Goal: Information Seeking & Learning: Learn about a topic

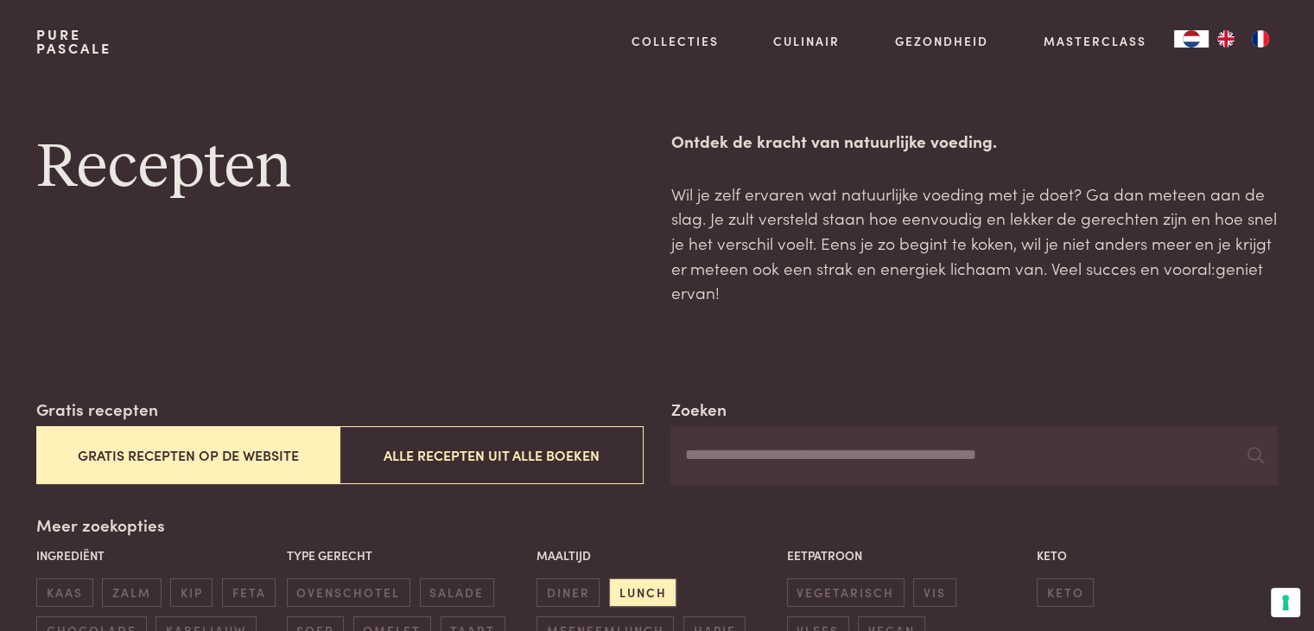
click at [215, 452] on button "Gratis recepten op de website" at bounding box center [187, 455] width 303 height 58
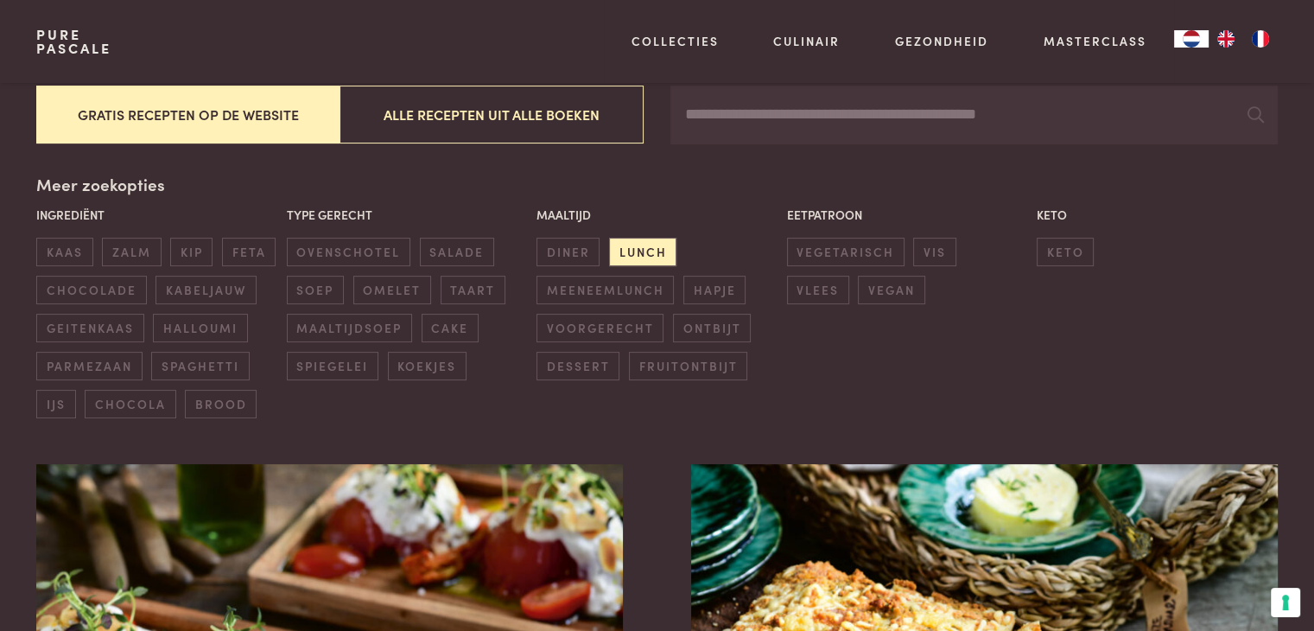
scroll to position [396, 0]
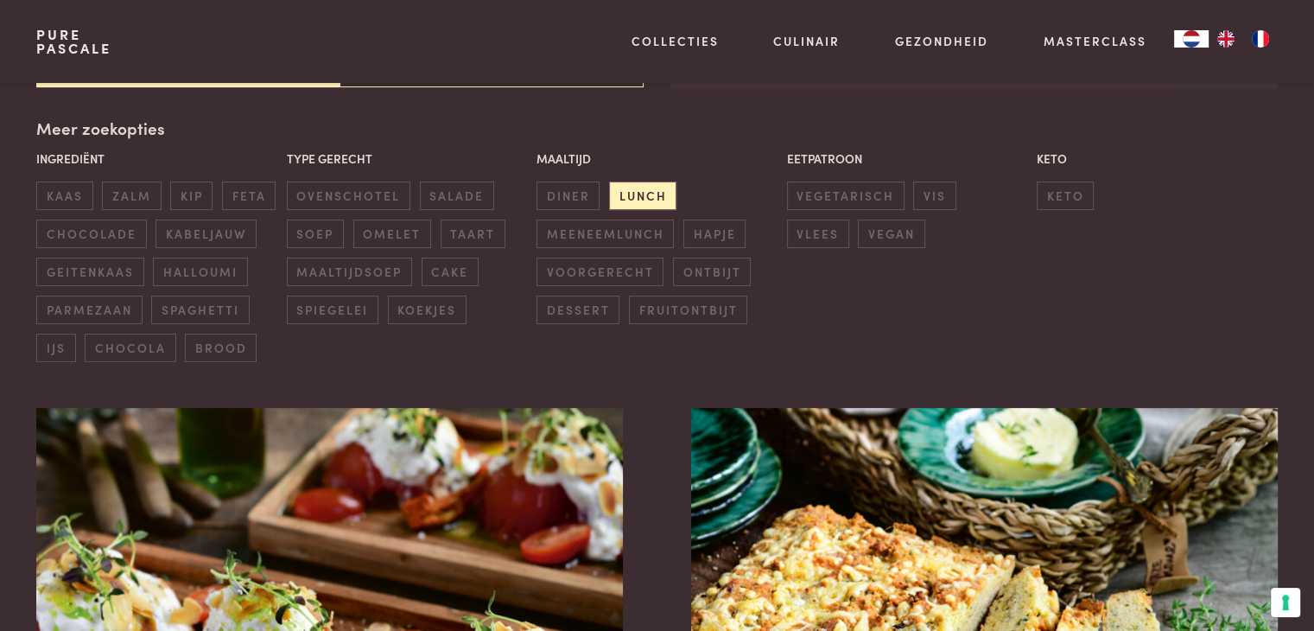
click at [83, 125] on div "Meer zoekopties Ingrediënt kaas zalm kip feta chocolade kabeljauw geitenkaas ha…" at bounding box center [656, 239] width 1240 height 246
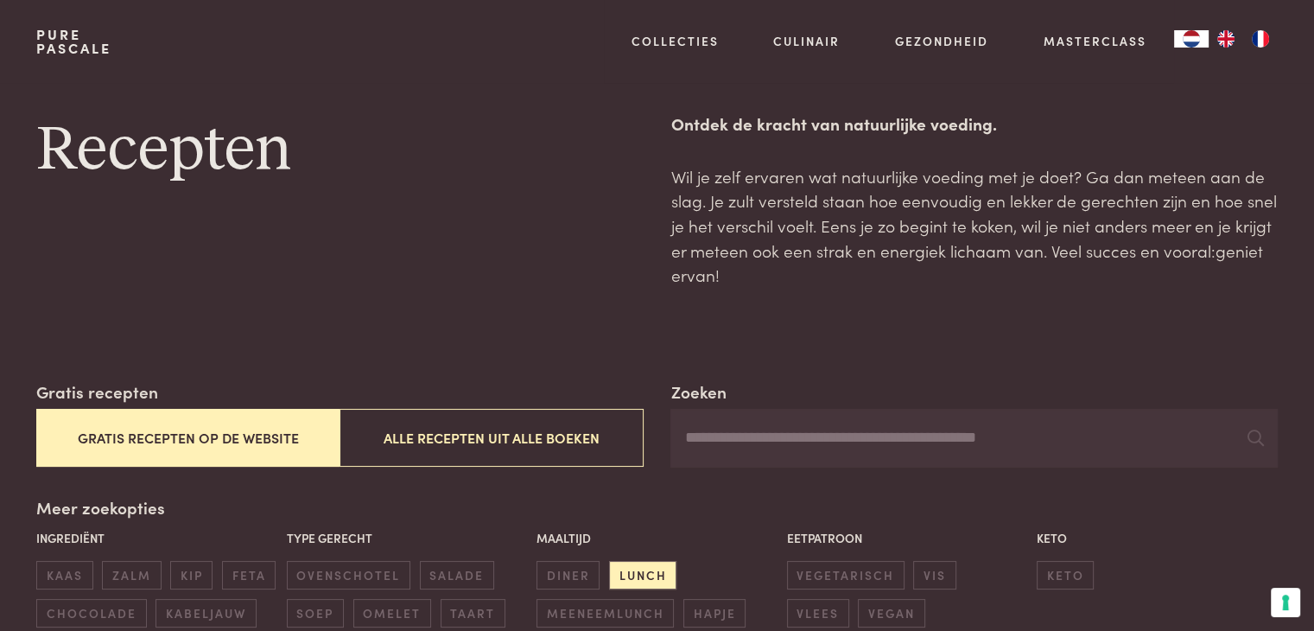
scroll to position [0, 0]
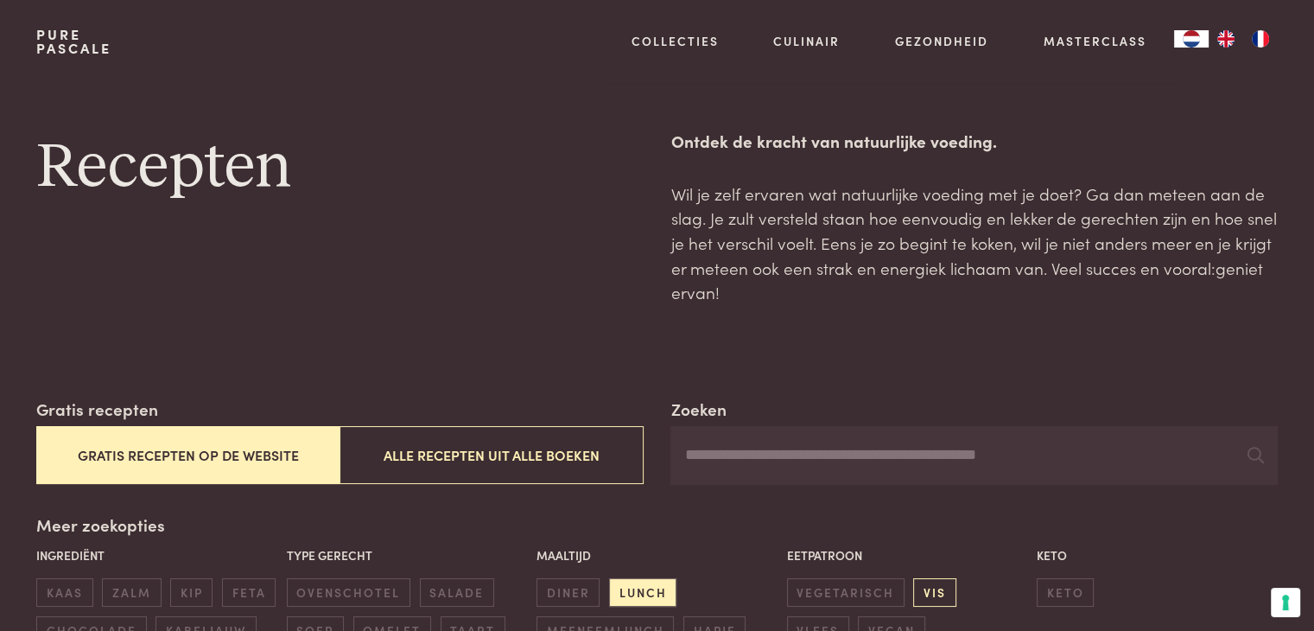
click at [935, 580] on span "vis" at bounding box center [934, 592] width 42 height 29
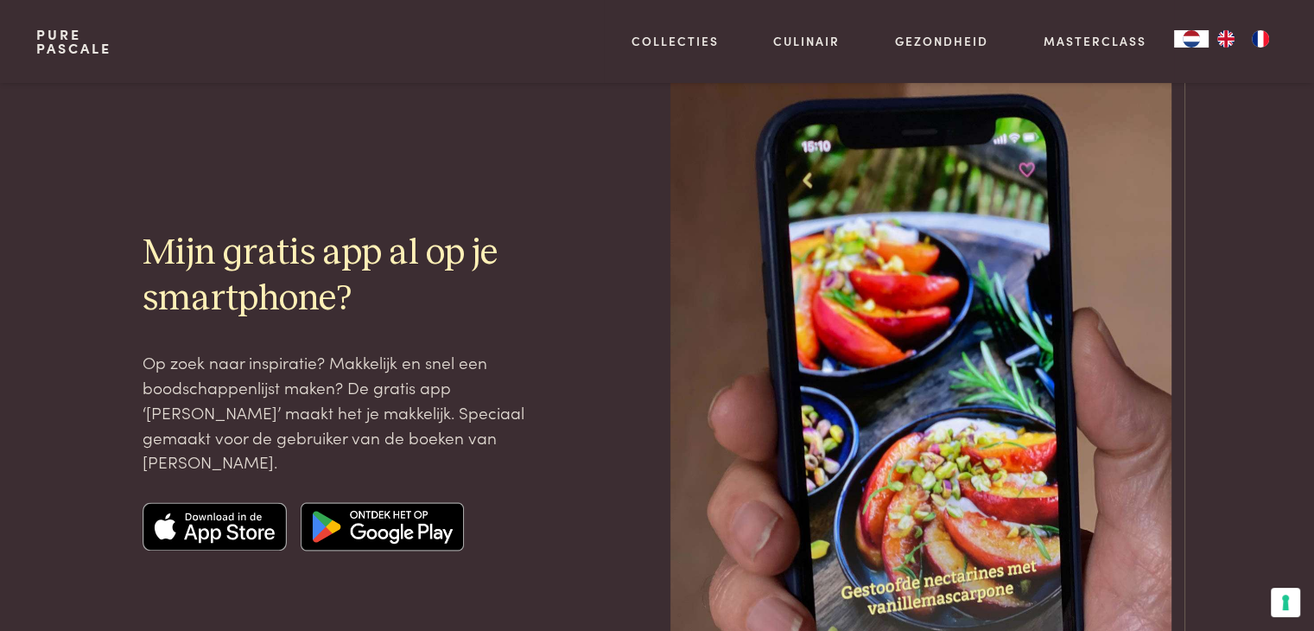
scroll to position [2729, 0]
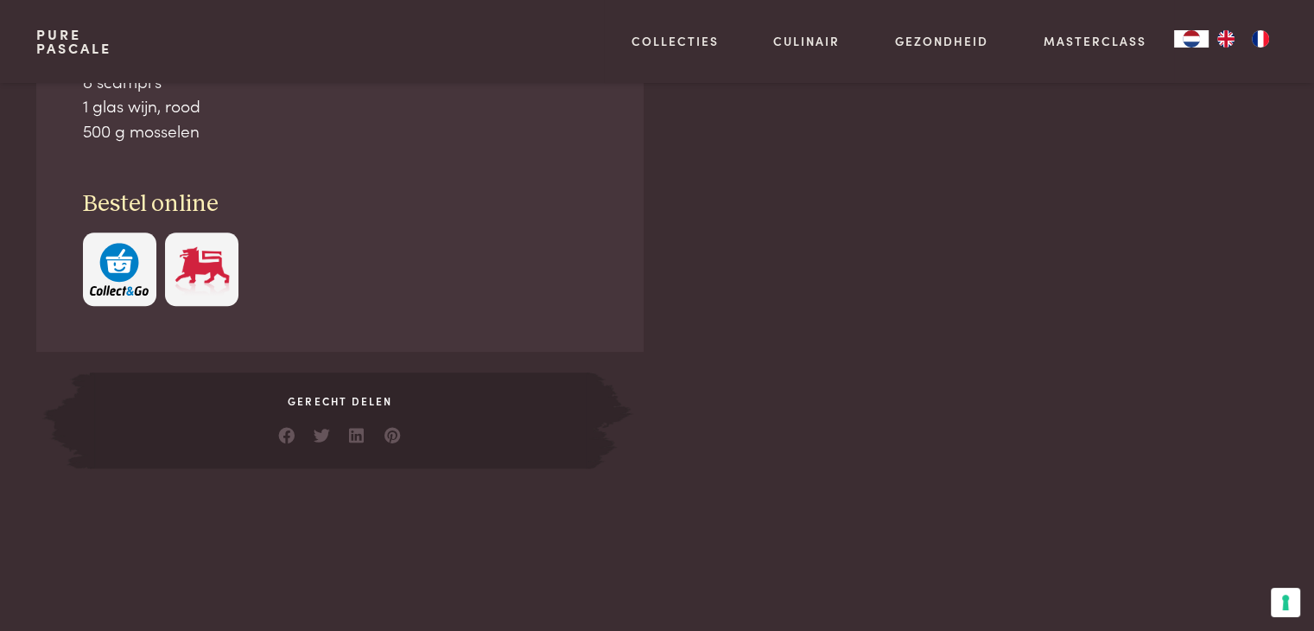
scroll to position [345, 0]
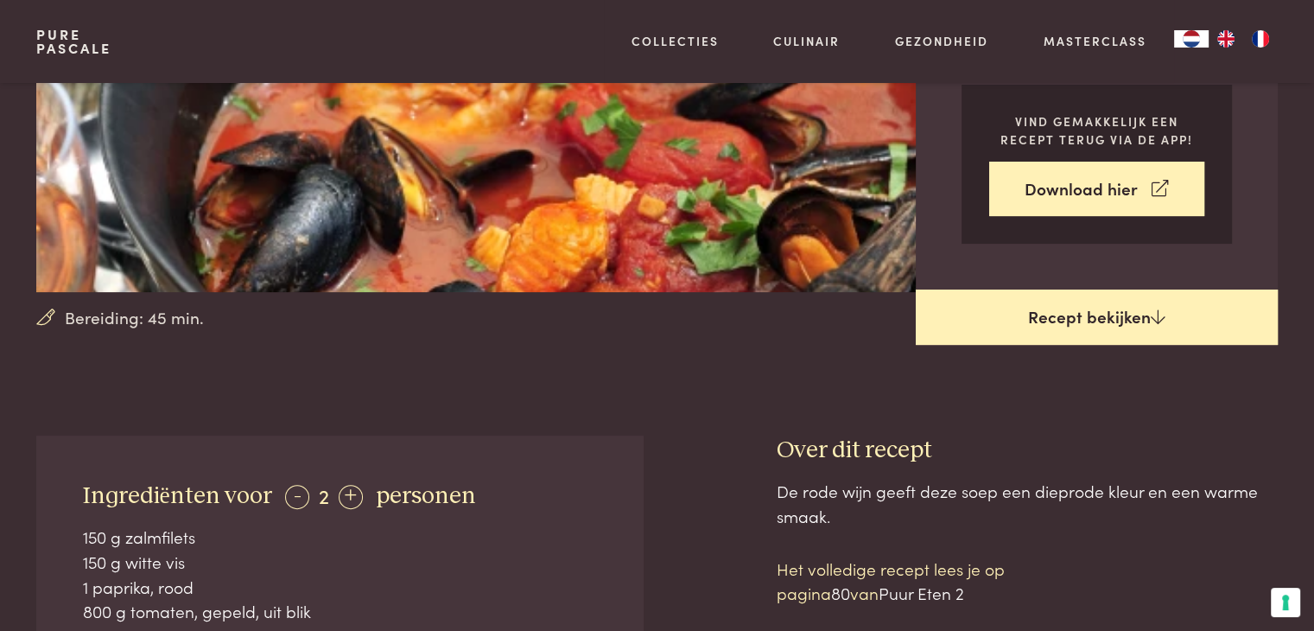
click at [1066, 314] on link "Recept bekijken" at bounding box center [1097, 316] width 362 height 55
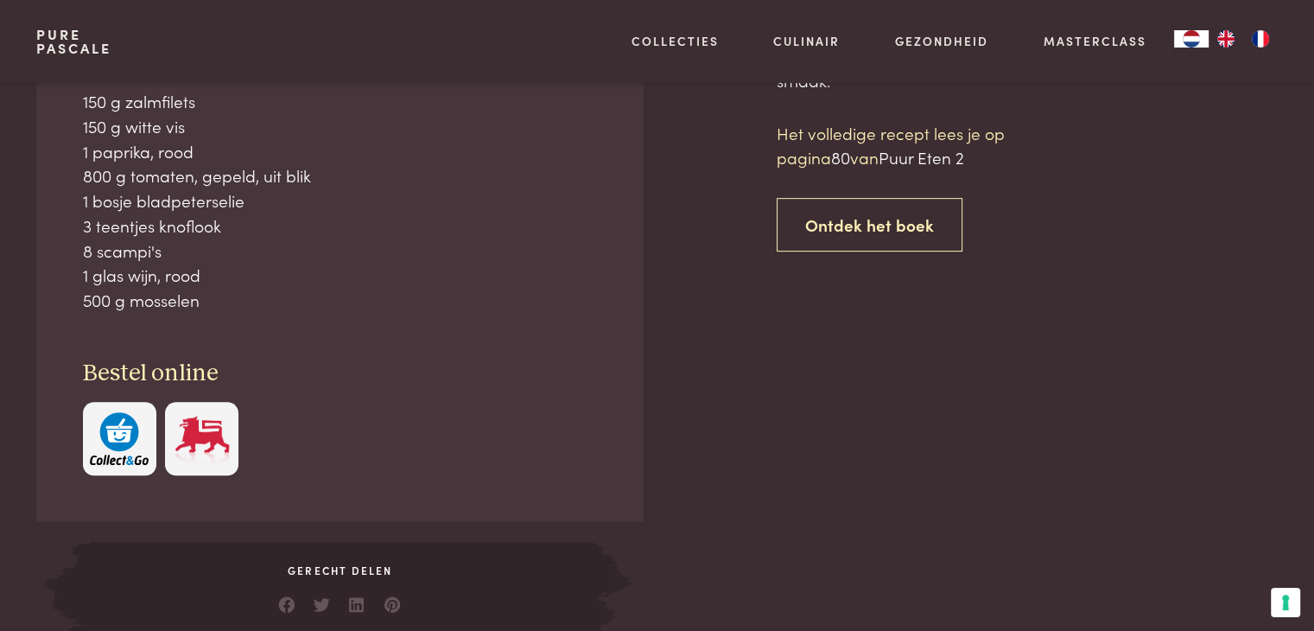
scroll to position [349, 0]
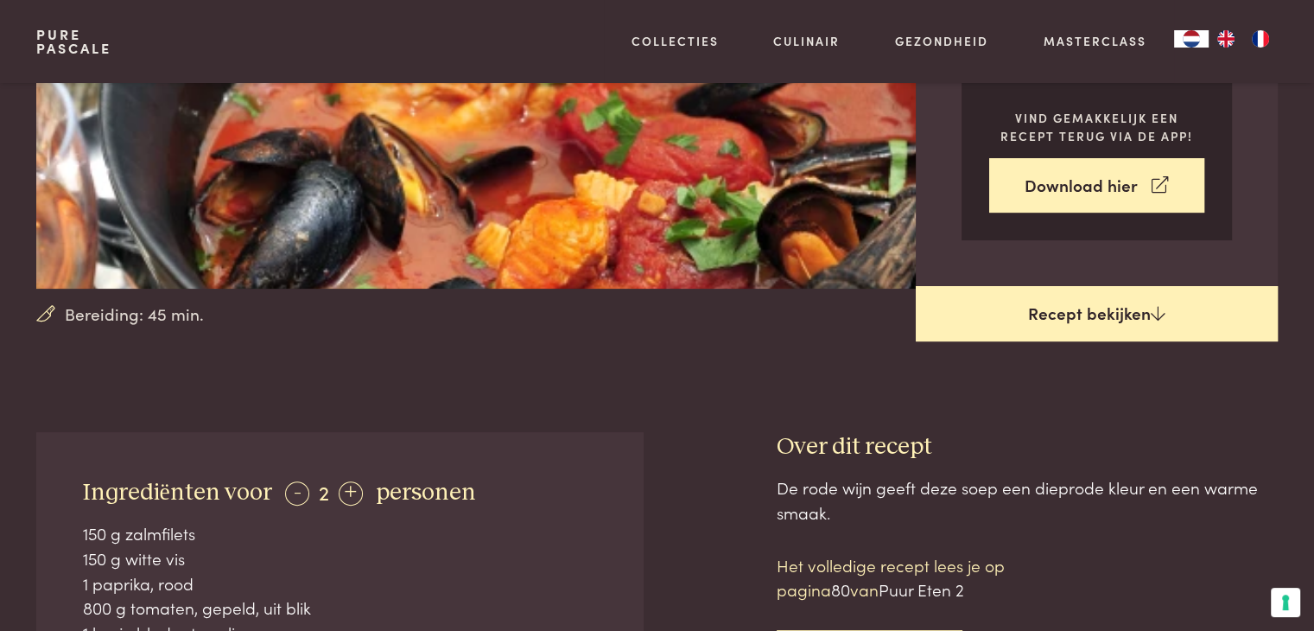
click at [1100, 315] on link "Recept bekijken" at bounding box center [1097, 313] width 362 height 55
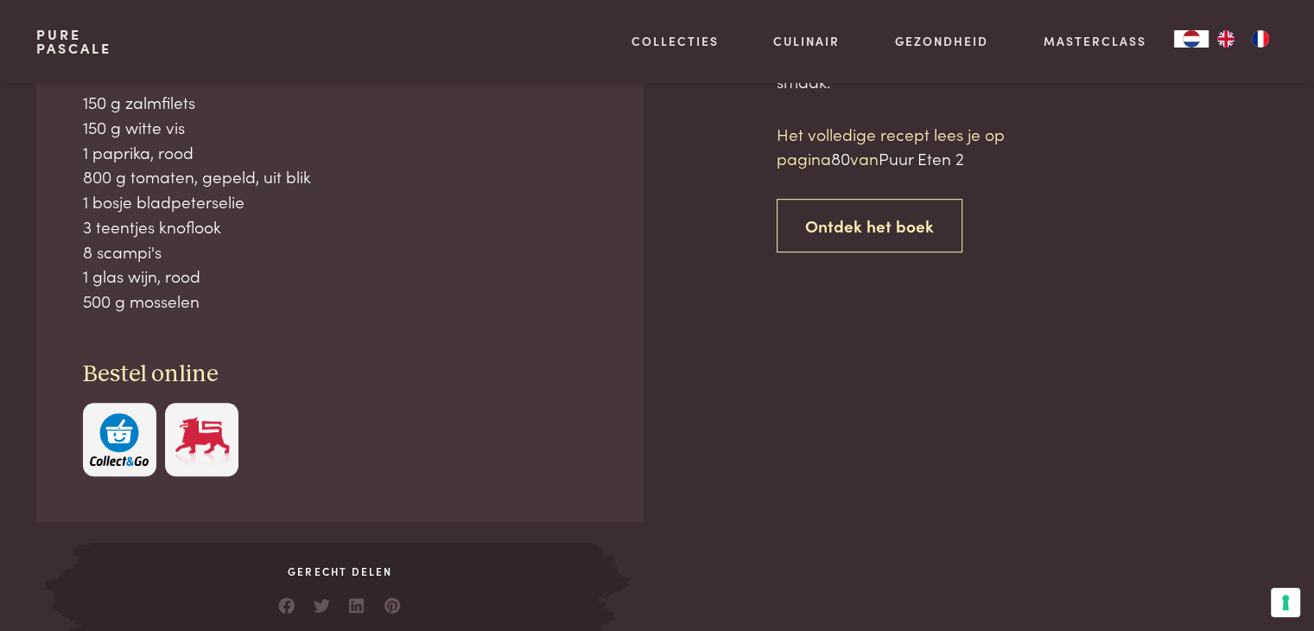
scroll to position [781, 0]
